Goal: Information Seeking & Learning: Learn about a topic

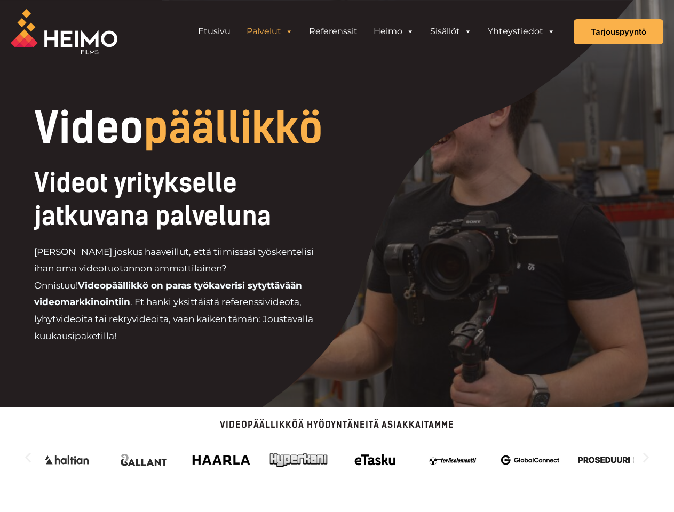
click at [337, 256] on div "Videot yritykselle jatkuvana palveluna [PERSON_NAME] joskus haaveillut, että ti…" at bounding box center [217, 260] width 366 height 187
click at [270, 31] on link "Palvelut" at bounding box center [270, 31] width 62 height 21
click at [289, 31] on span "Header Widget 1" at bounding box center [289, 31] width 9 height 21
click at [394, 31] on link "Heimo" at bounding box center [394, 31] width 57 height 21
click at [410, 31] on span "Header Widget 1" at bounding box center [410, 31] width 9 height 21
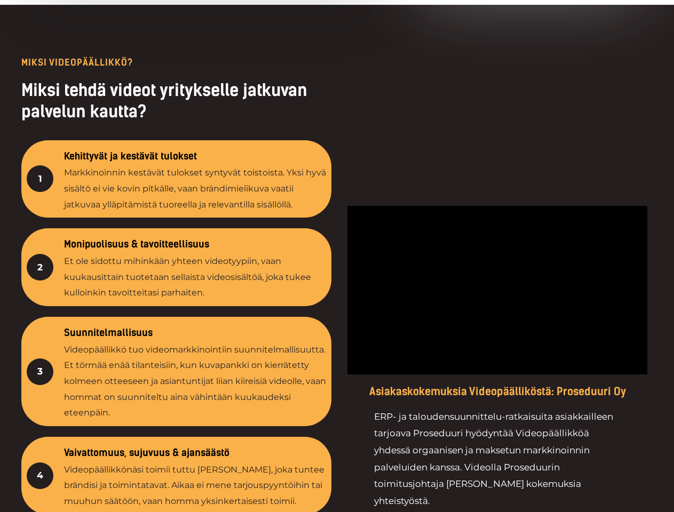
click at [468, 58] on div at bounding box center [497, 375] width 311 height 634
click at [551, 58] on div at bounding box center [497, 375] width 311 height 634
click at [337, 444] on div at bounding box center [337, 375] width 674 height 740
click at [28, 463] on div "4" at bounding box center [40, 476] width 27 height 27
